Goal: Task Accomplishment & Management: Use online tool/utility

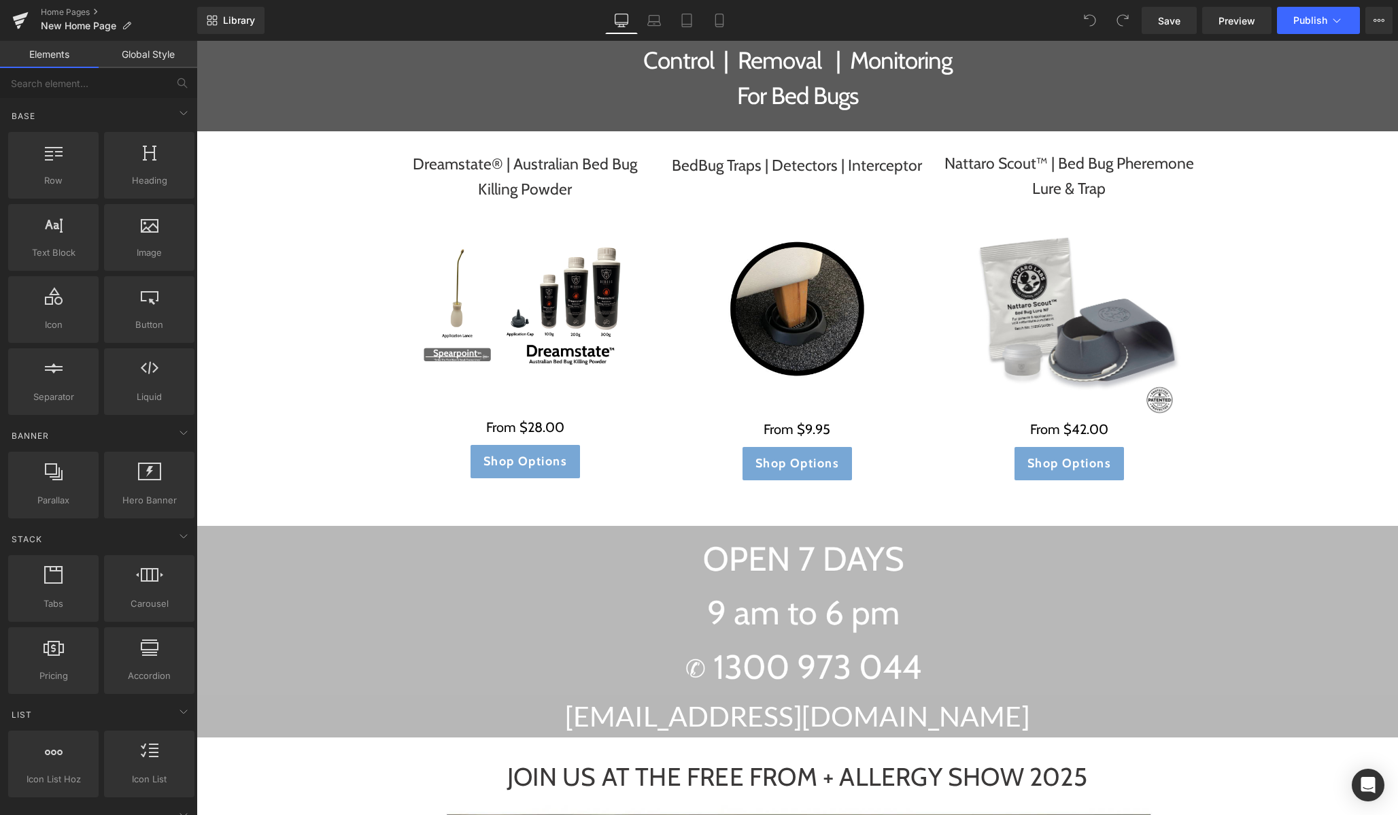
scroll to position [2859, 0]
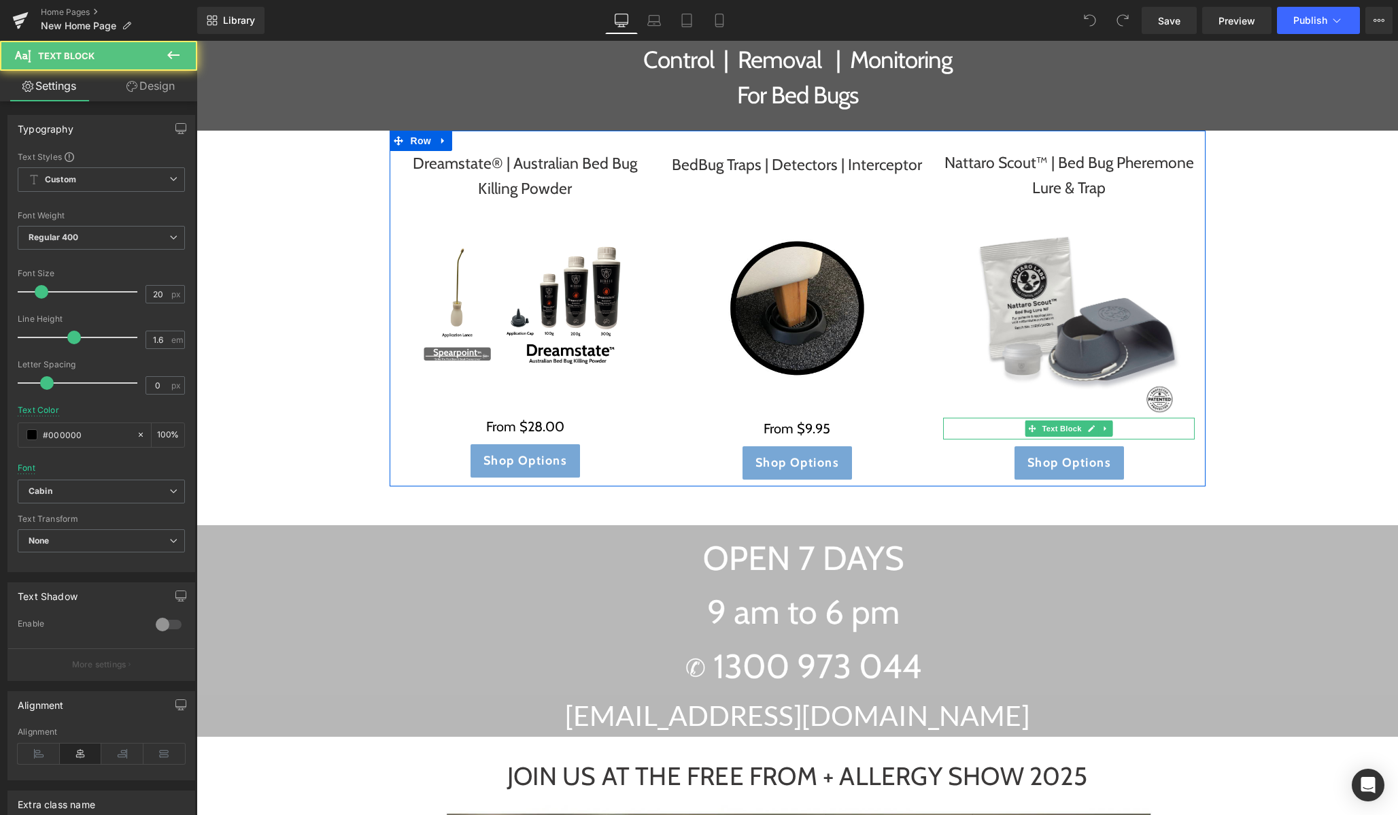
click at [1126, 418] on p "From $42.00" at bounding box center [1069, 429] width 252 height 22
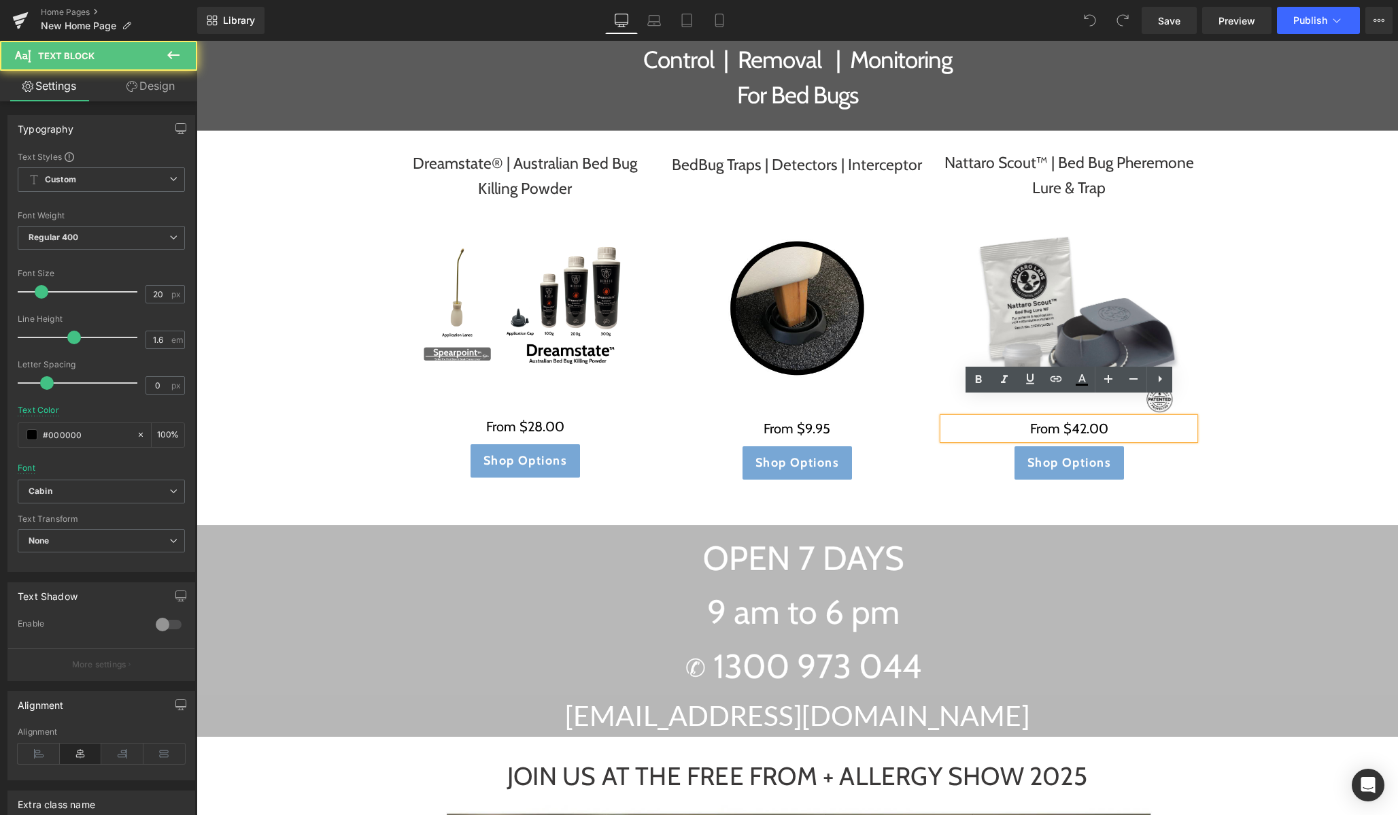
click at [1085, 418] on p "From $42.00" at bounding box center [1069, 429] width 252 height 22
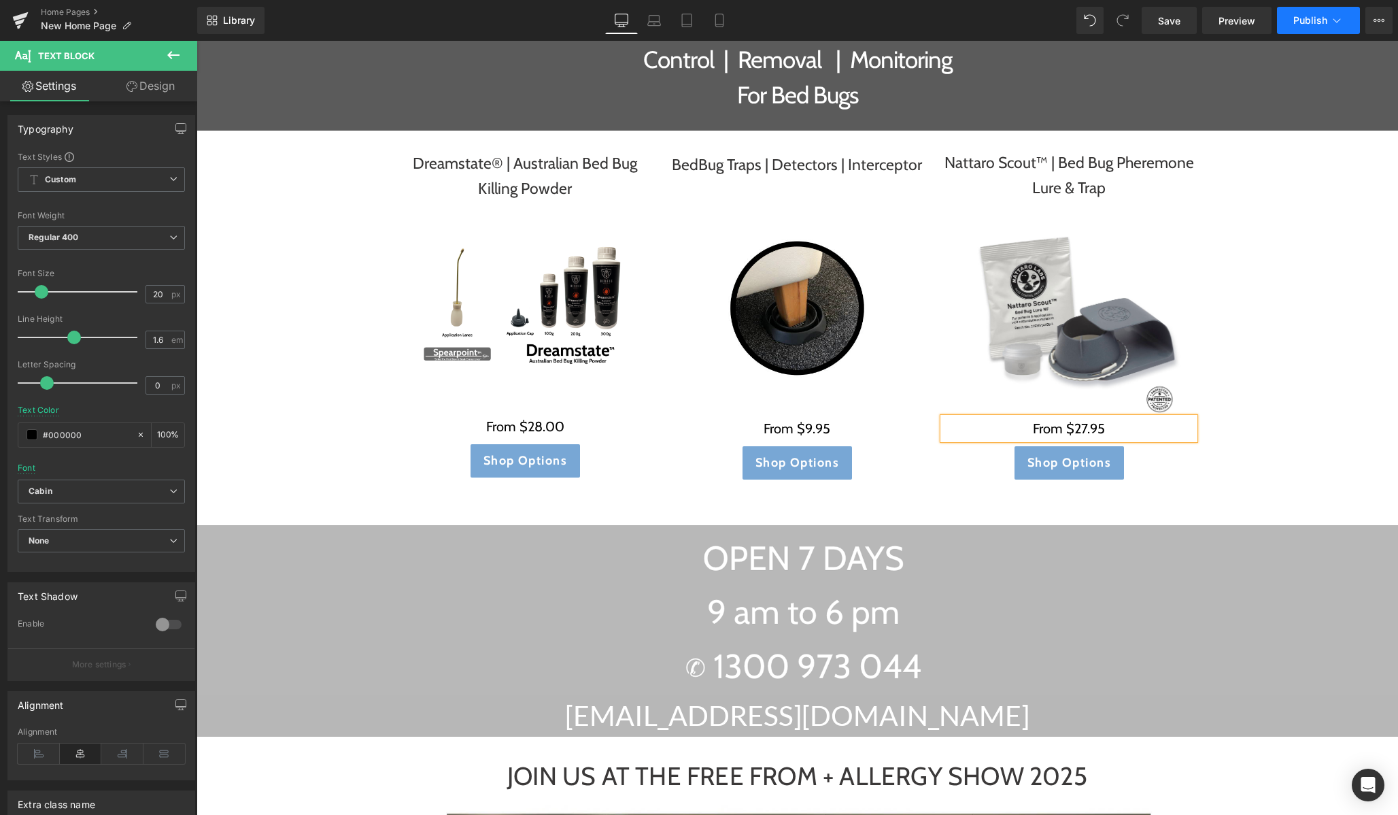
click at [1300, 22] on span "Publish" at bounding box center [1311, 20] width 34 height 11
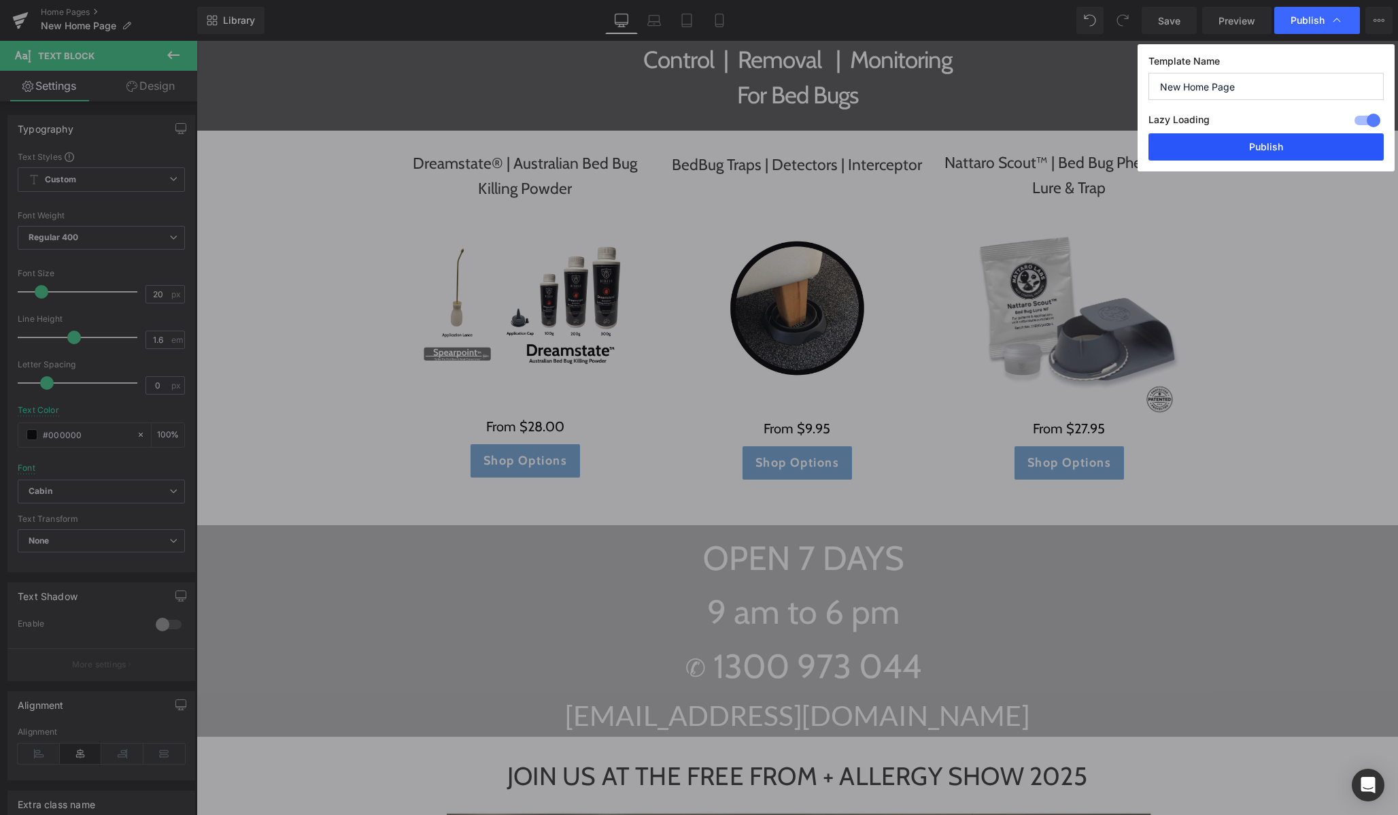
click at [1239, 158] on button "Publish" at bounding box center [1266, 146] width 235 height 27
